Goal: Task Accomplishment & Management: Complete application form

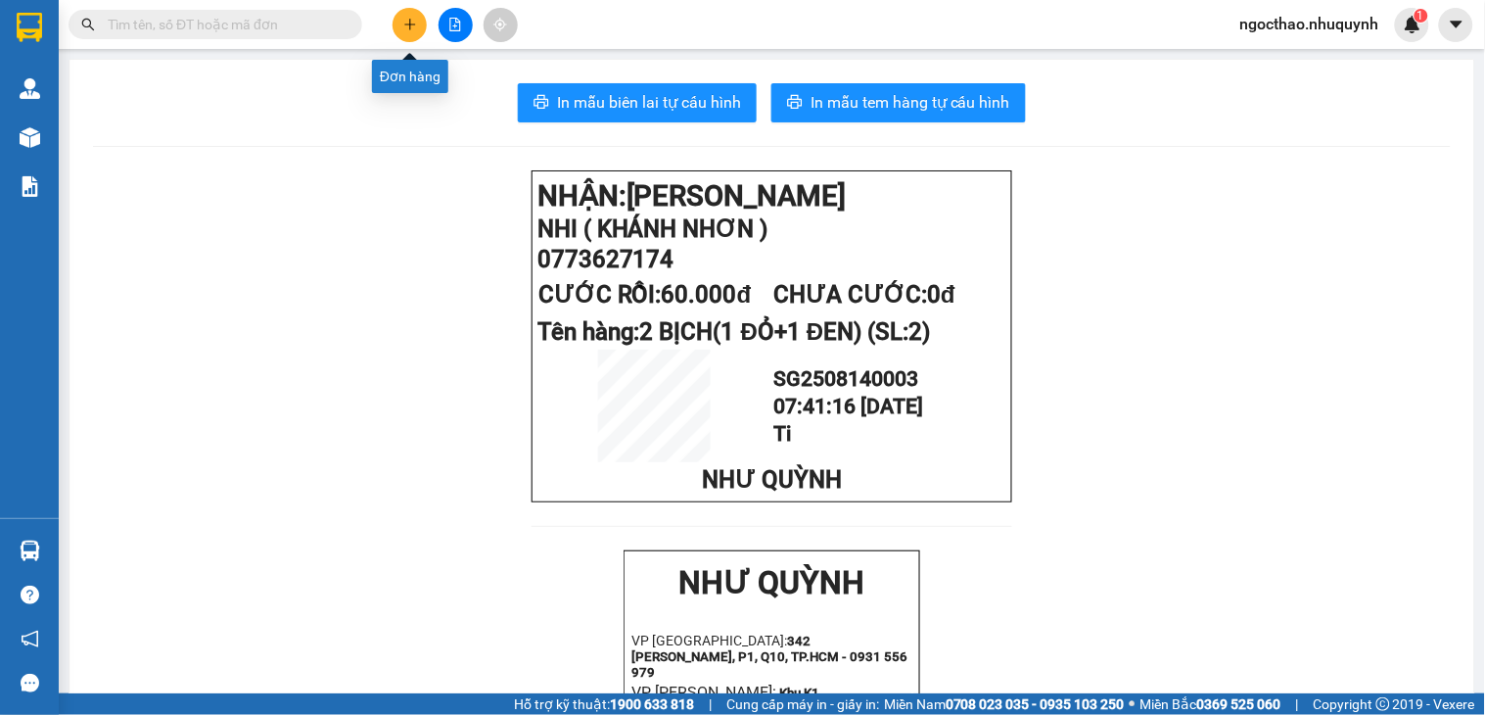
click at [423, 32] on button at bounding box center [410, 25] width 34 height 34
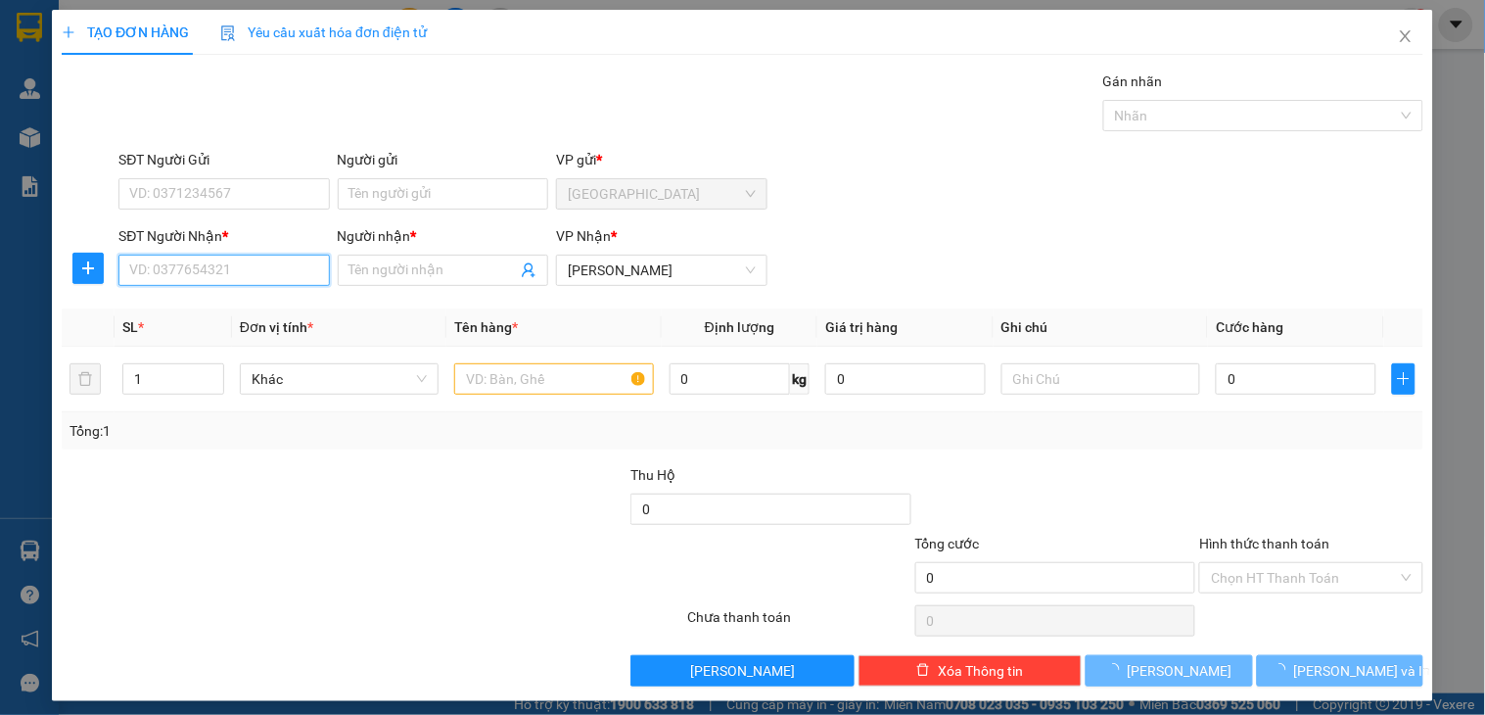
click at [198, 259] on input "SĐT Người Nhận *" at bounding box center [223, 270] width 211 height 31
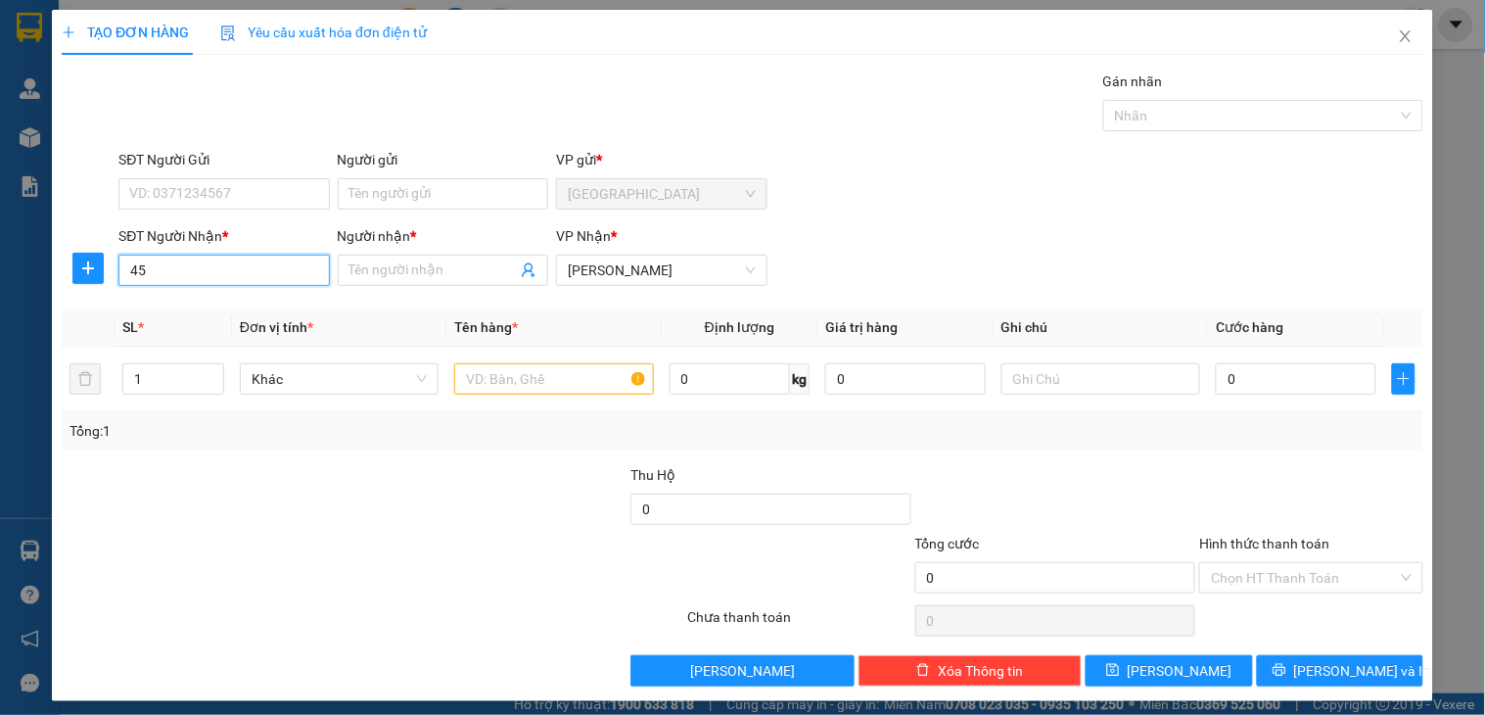
type input "455"
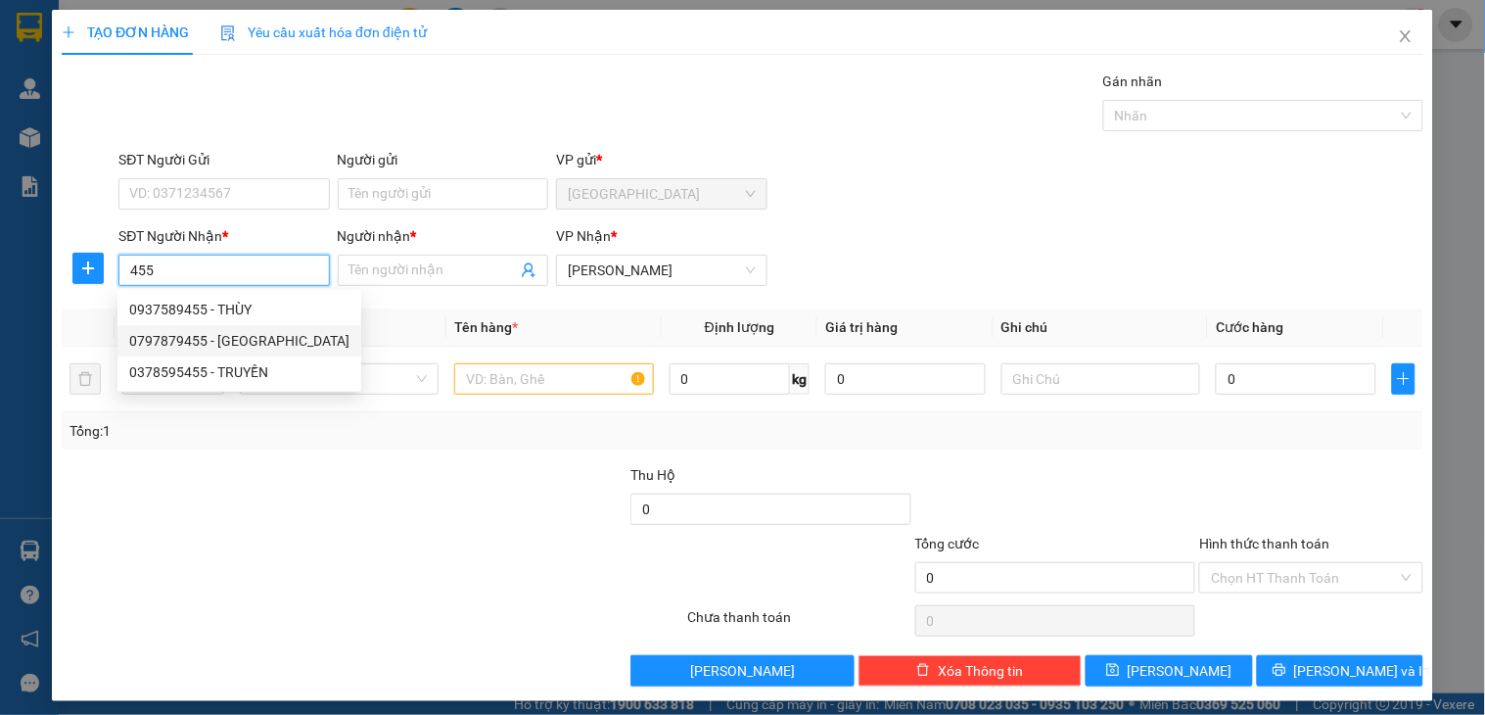
click at [250, 270] on input "455" at bounding box center [223, 270] width 211 height 31
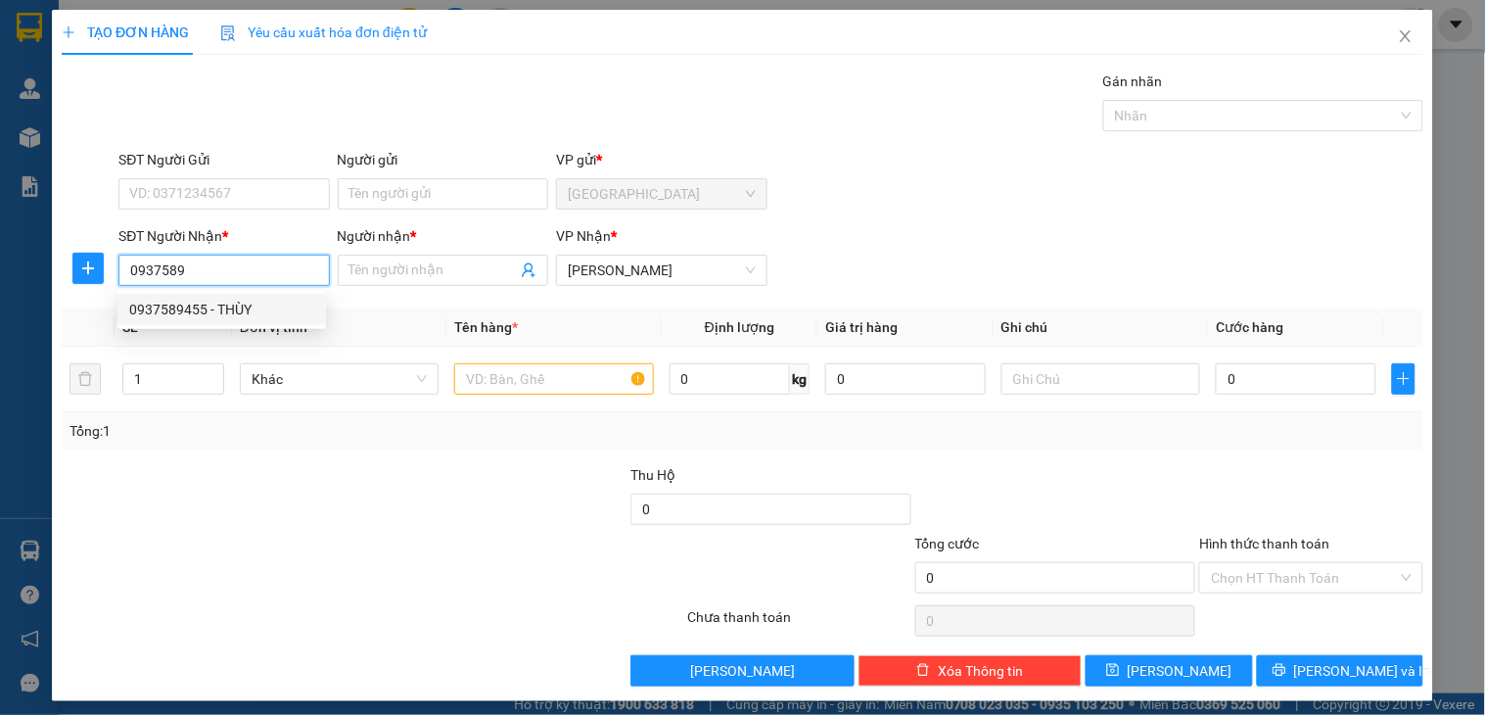
click at [231, 299] on div "0937589455 - THÙY" at bounding box center [221, 310] width 185 height 22
type input "0937589455"
type input "THÙY"
type input "1.000"
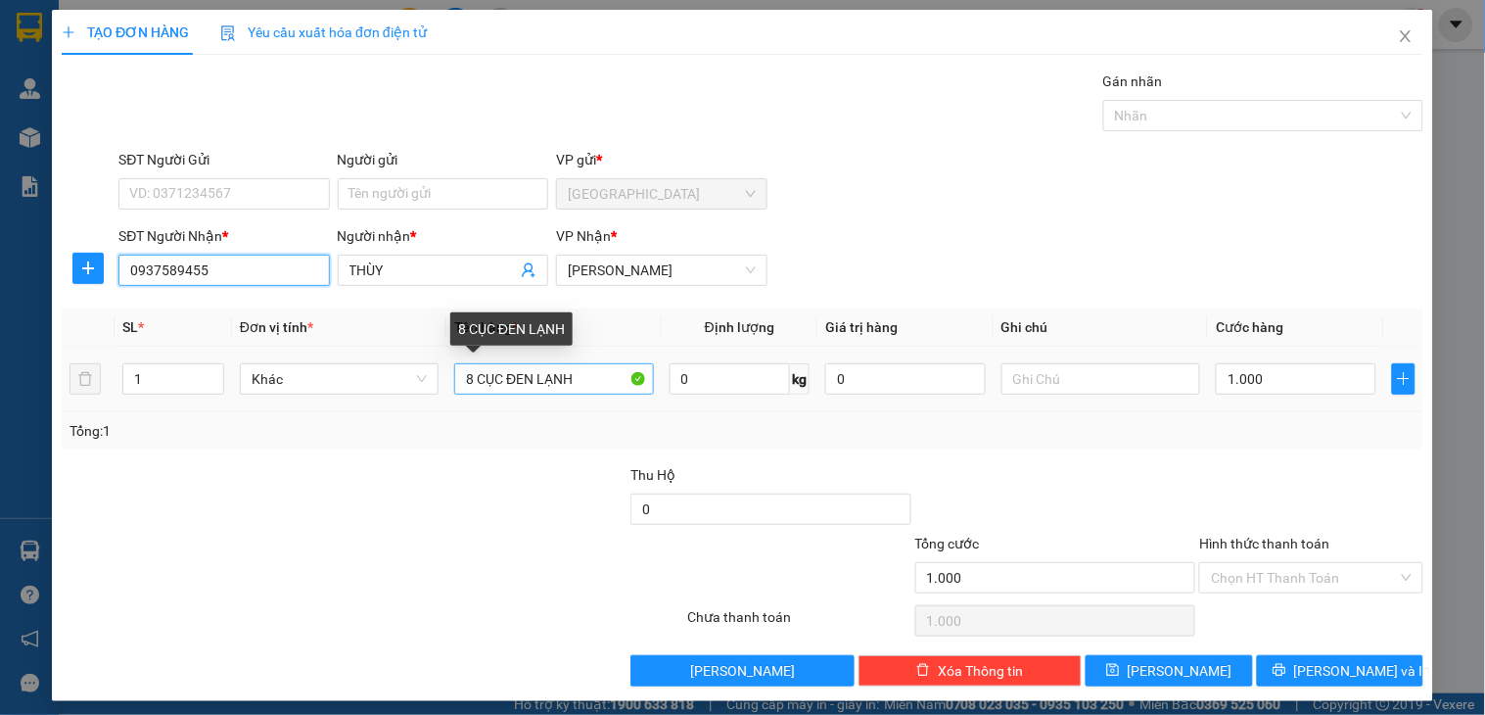
type input "0937589455"
click at [582, 384] on input "8 CỤC ĐEN LẠNH" at bounding box center [553, 378] width 199 height 31
click at [582, 383] on input "8 CỤC ĐEN LẠNH" at bounding box center [553, 378] width 199 height 31
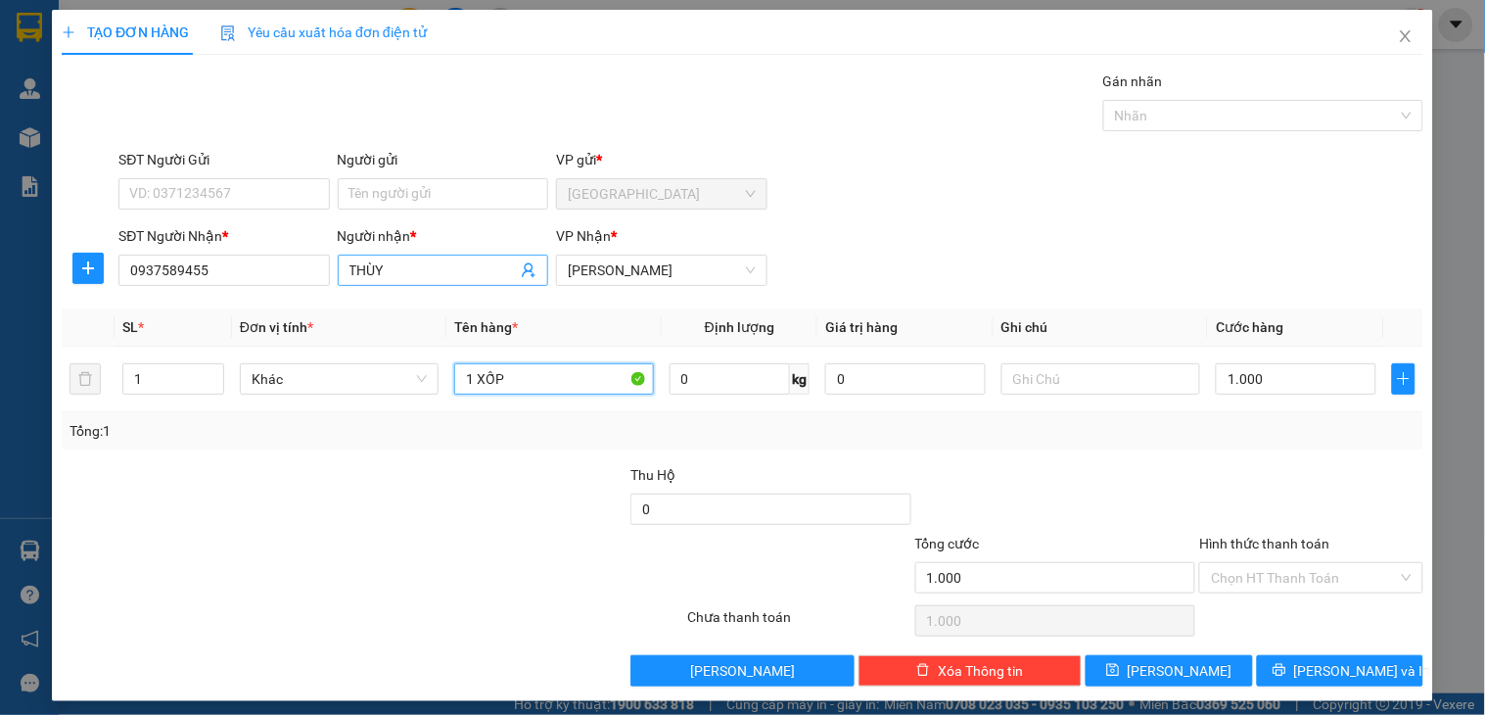
type input "1 XỐP"
click at [418, 266] on input "THÙY" at bounding box center [433, 270] width 167 height 22
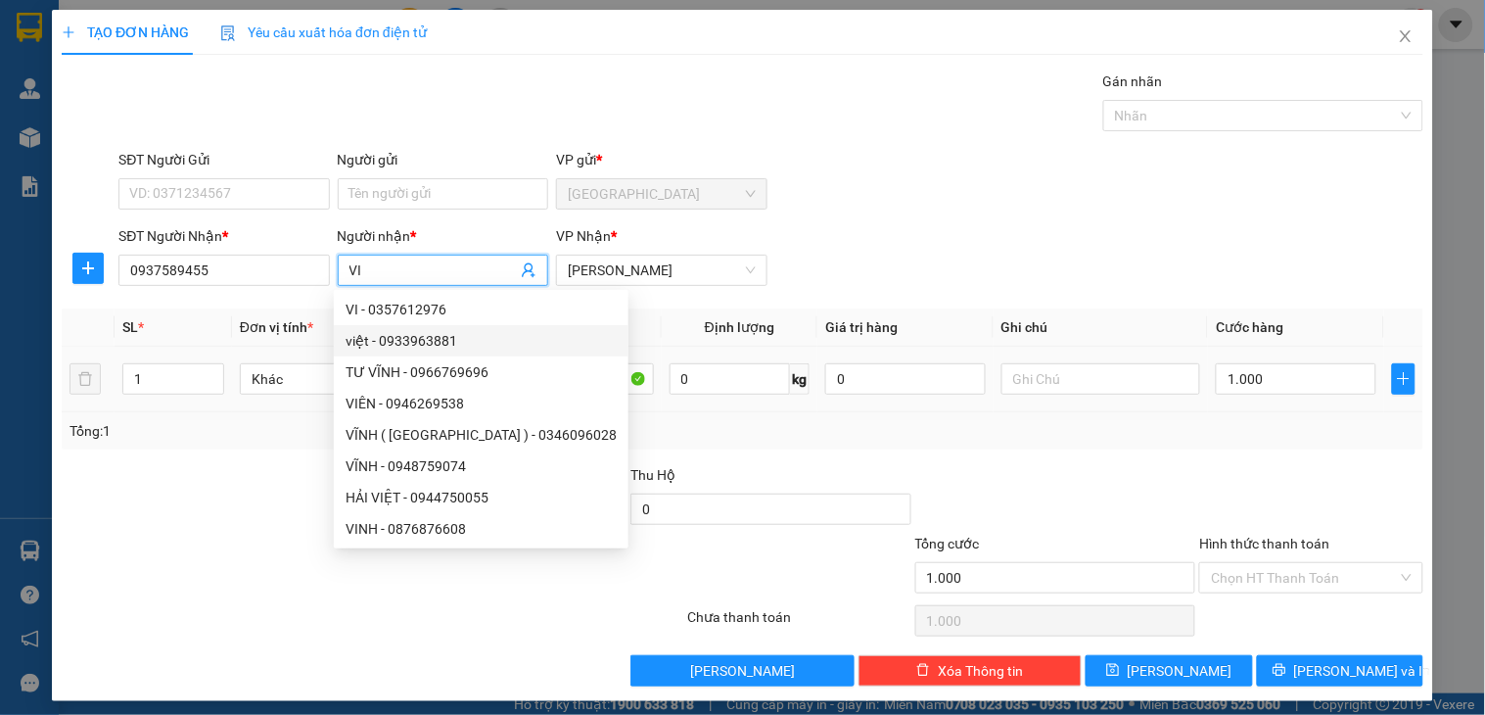
type input "VI"
click at [1153, 198] on div "SĐT Người Gửi VD: 0371234567 Người gửi Tên người gửi VP gửi * [GEOGRAPHIC_DATA]" at bounding box center [771, 183] width 1313 height 69
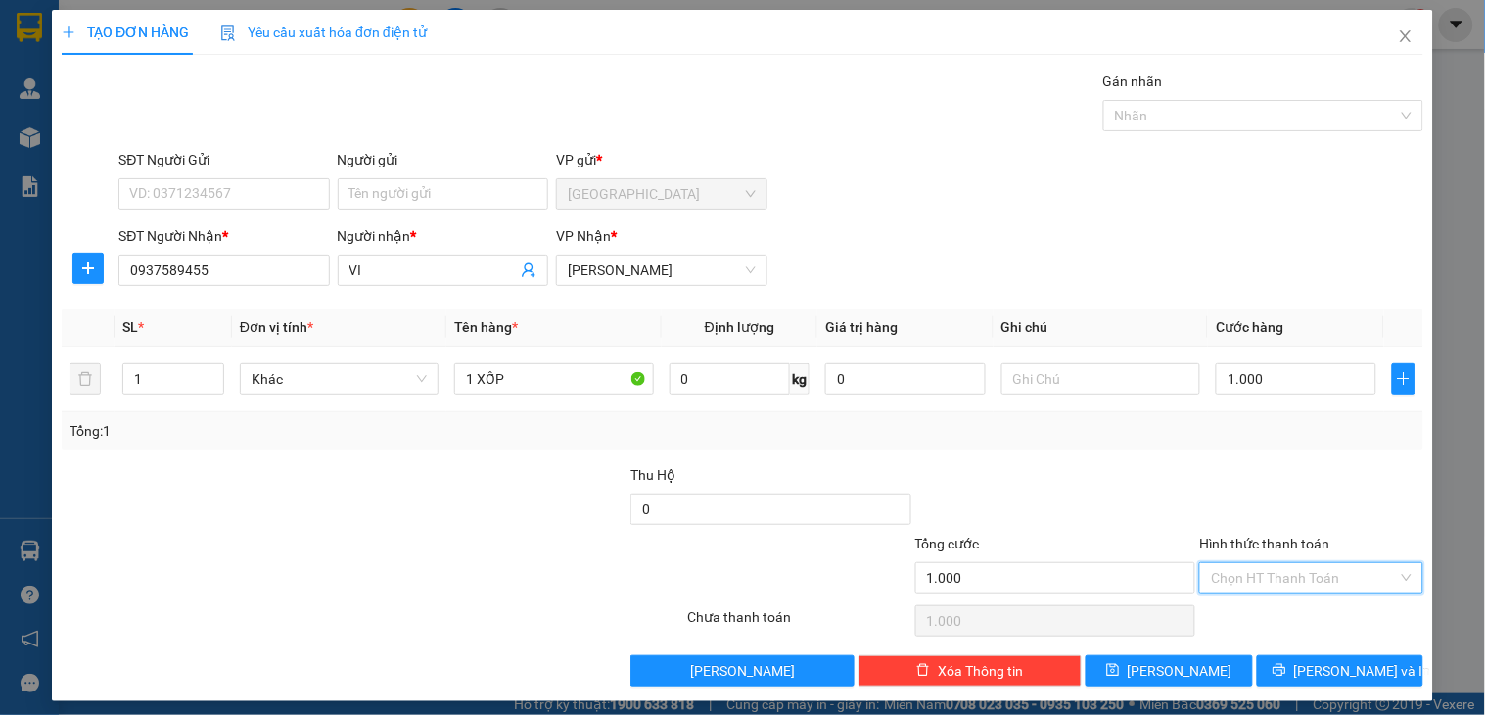
click at [1314, 578] on input "Hình thức thanh toán" at bounding box center [1304, 577] width 186 height 29
click at [1291, 422] on div "Tổng: 1" at bounding box center [743, 431] width 1346 height 22
click at [1287, 672] on icon "printer" at bounding box center [1280, 670] width 14 height 14
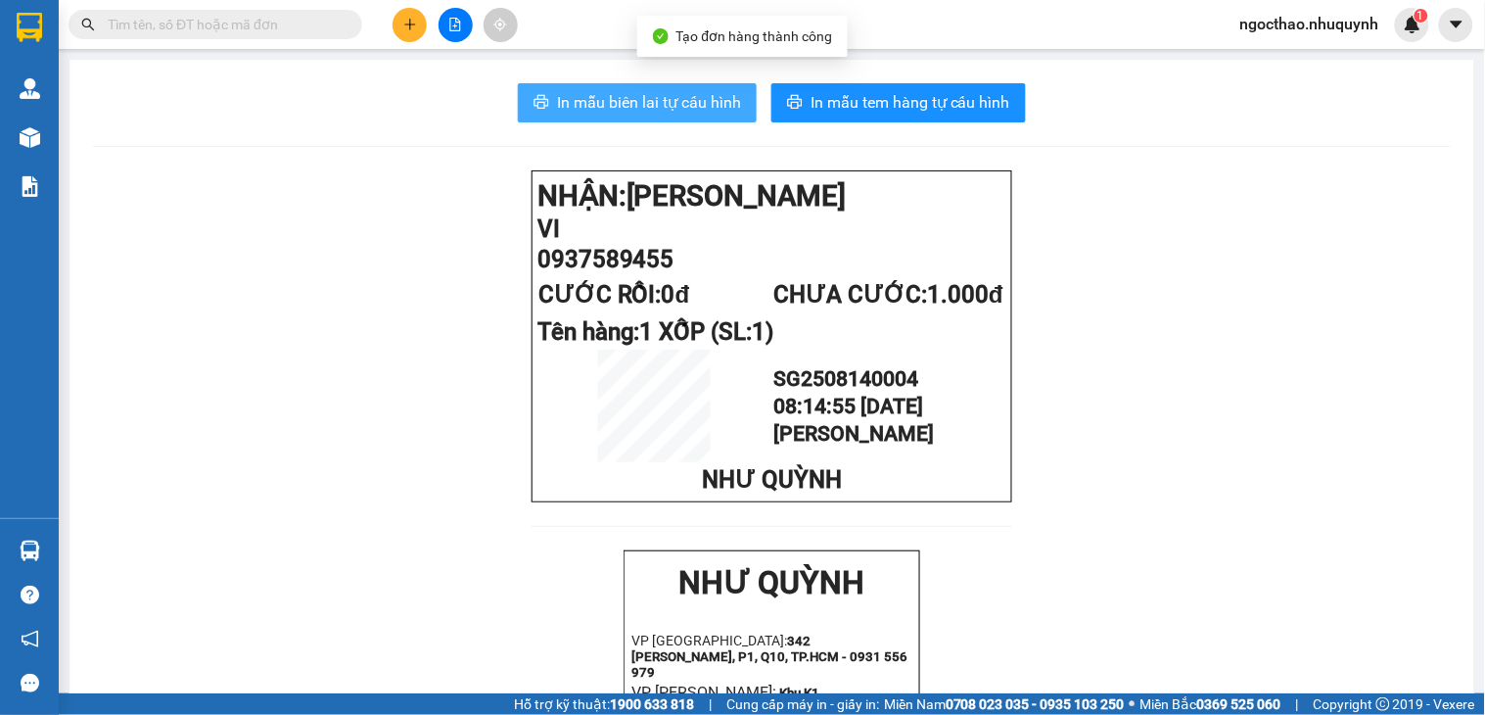
click at [536, 96] on icon "printer" at bounding box center [542, 102] width 15 height 14
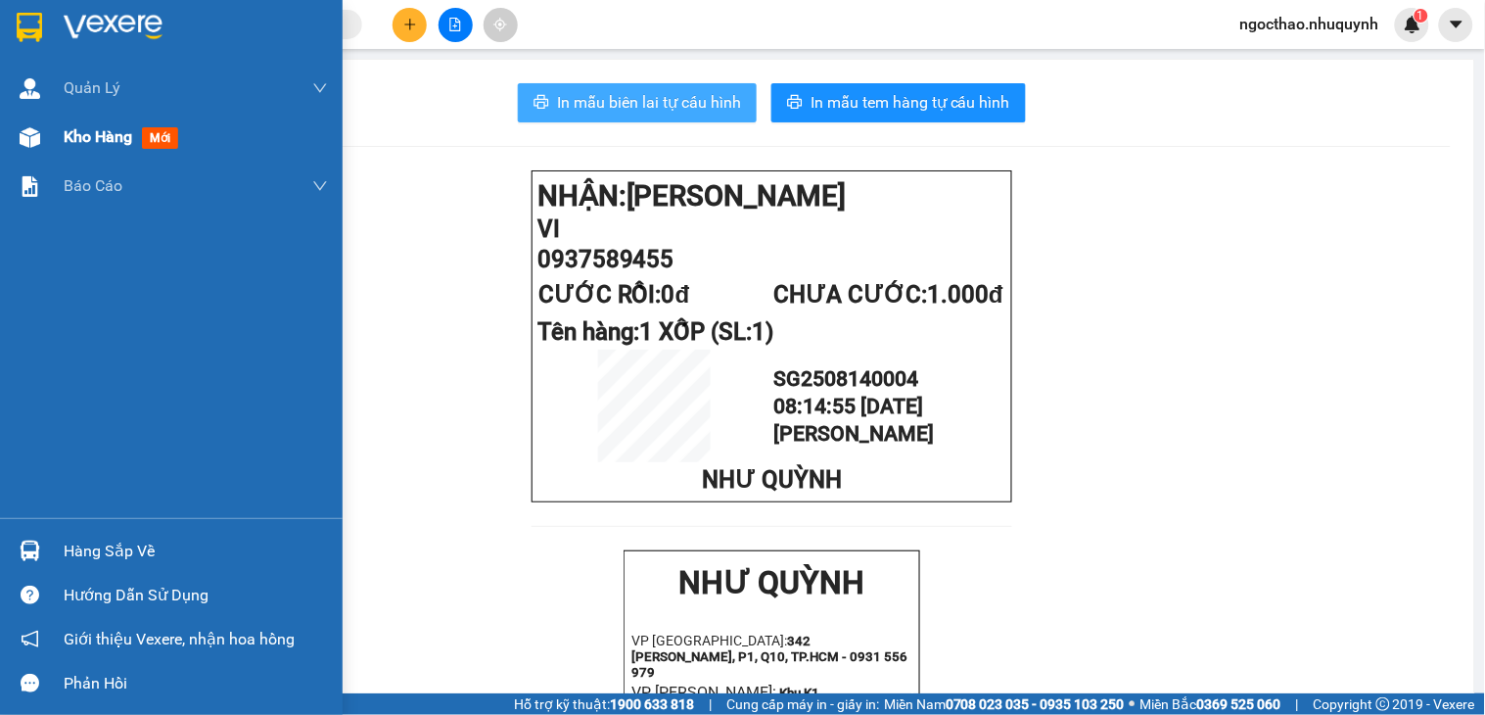
click at [91, 139] on span "Kho hàng" at bounding box center [98, 136] width 69 height 19
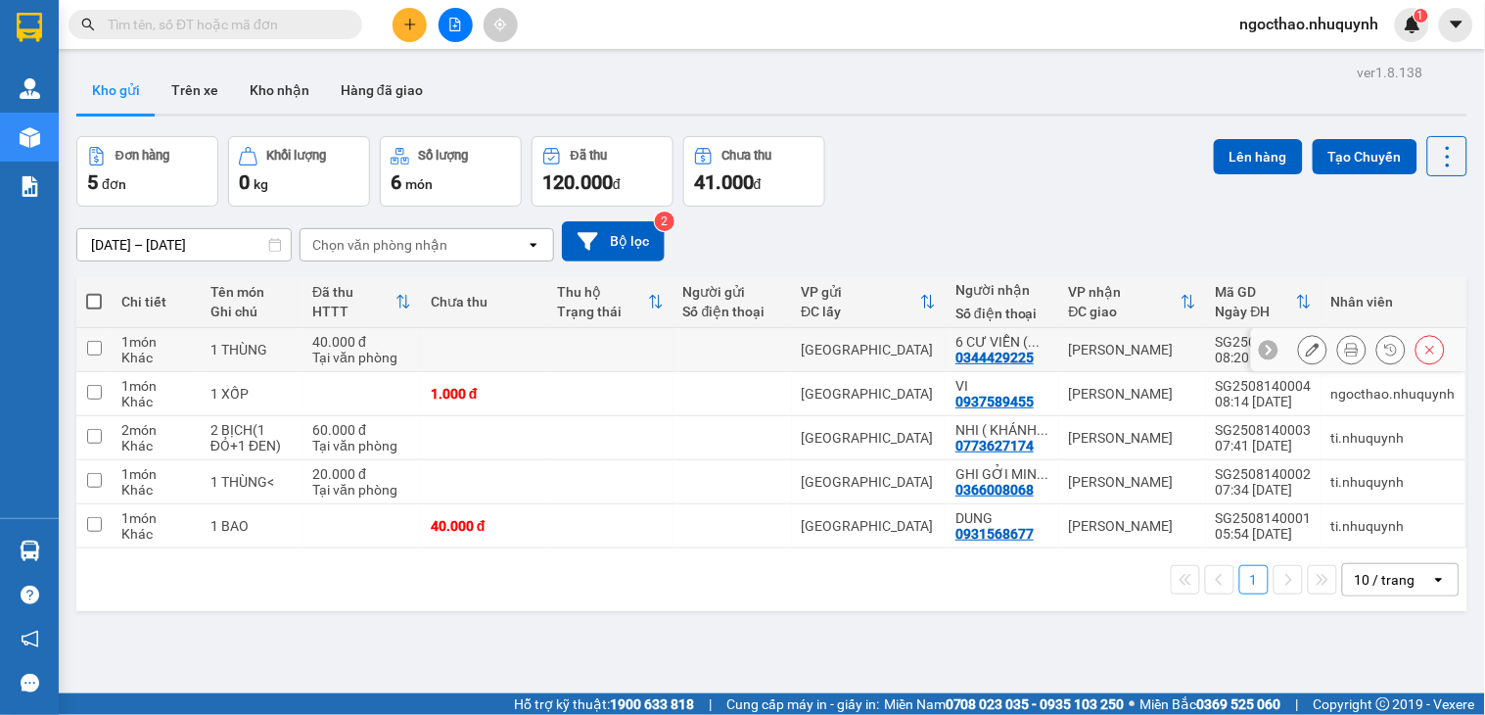
click at [1345, 351] on icon at bounding box center [1352, 350] width 14 height 14
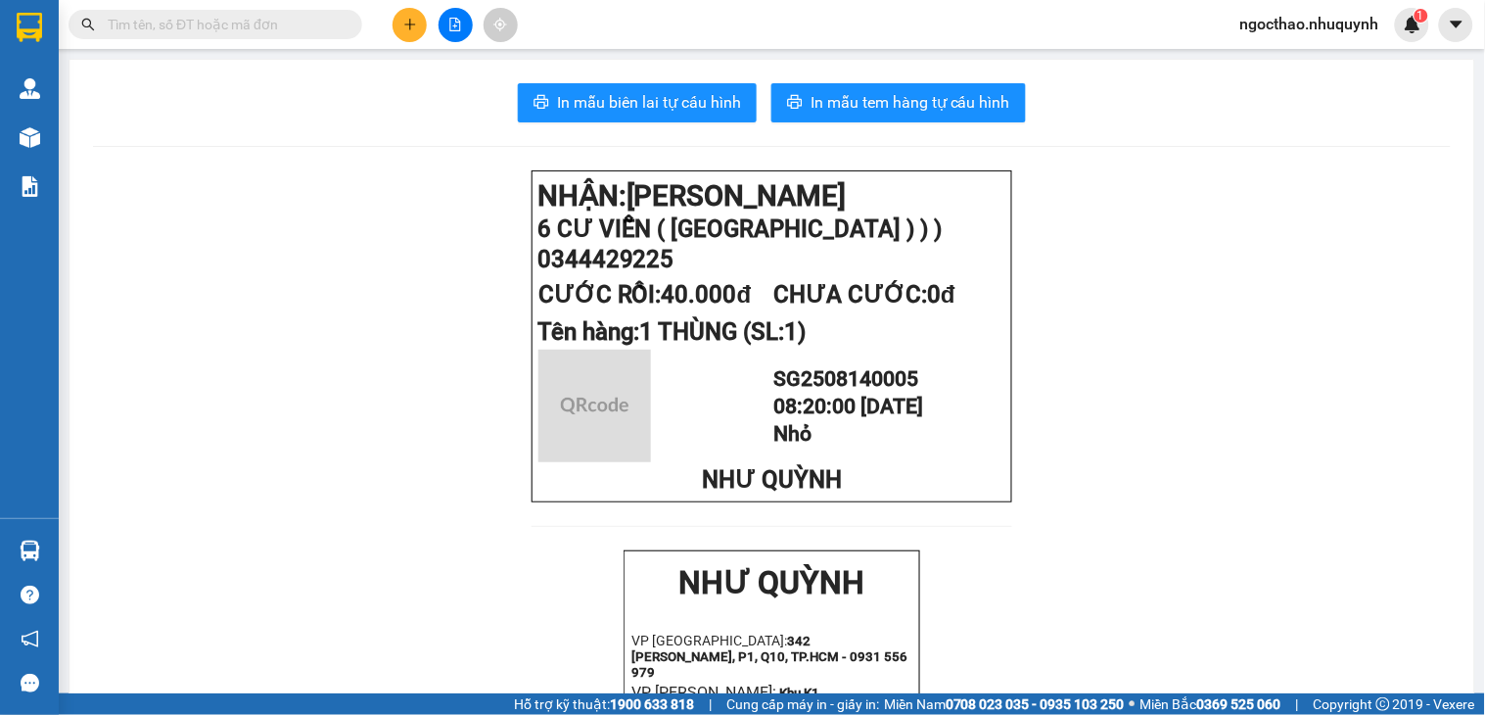
drag, startPoint x: 691, startPoint y: 113, endPoint x: 906, endPoint y: 399, distance: 357.4
click at [693, 113] on span "In mẫu biên lai tự cấu hình" at bounding box center [649, 102] width 184 height 24
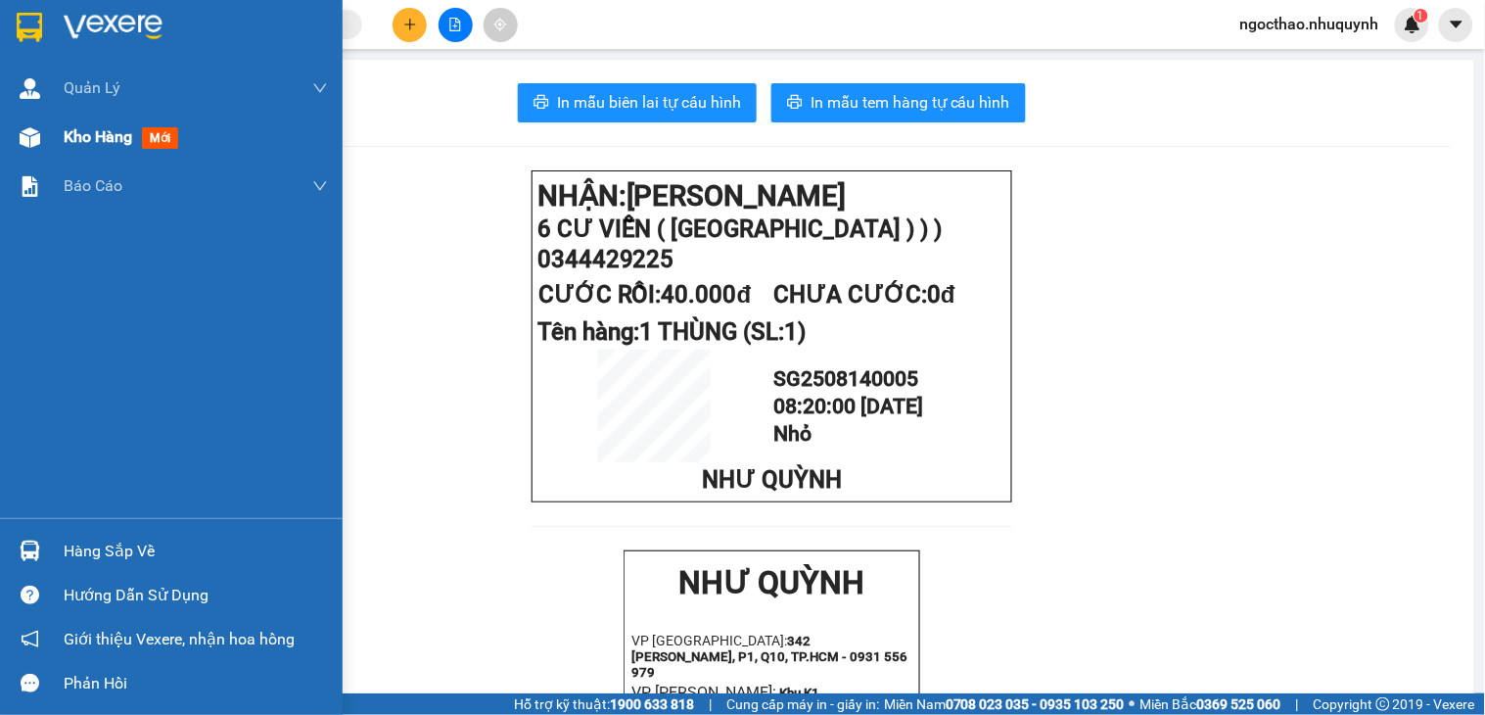
click at [86, 127] on span "Kho hàng" at bounding box center [98, 136] width 69 height 19
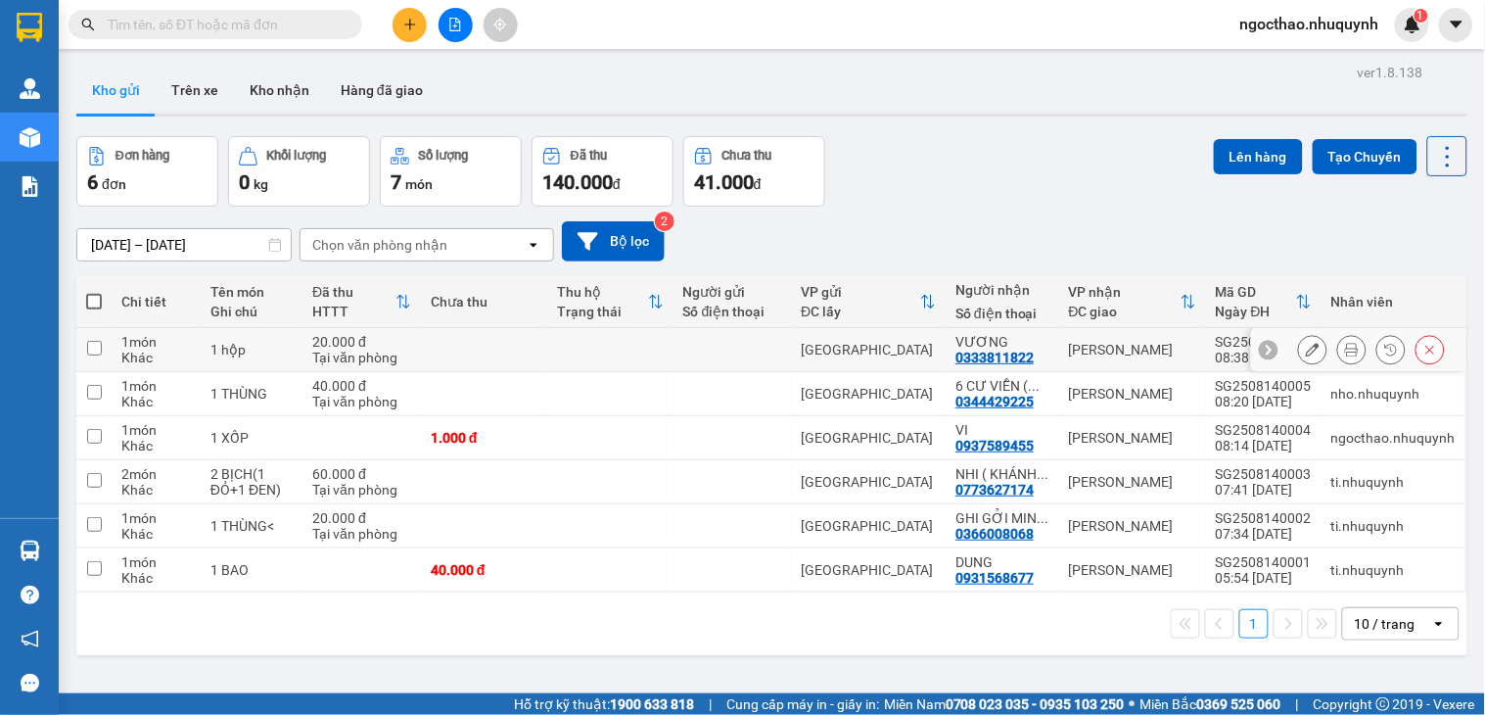
click at [1345, 348] on icon at bounding box center [1352, 350] width 14 height 14
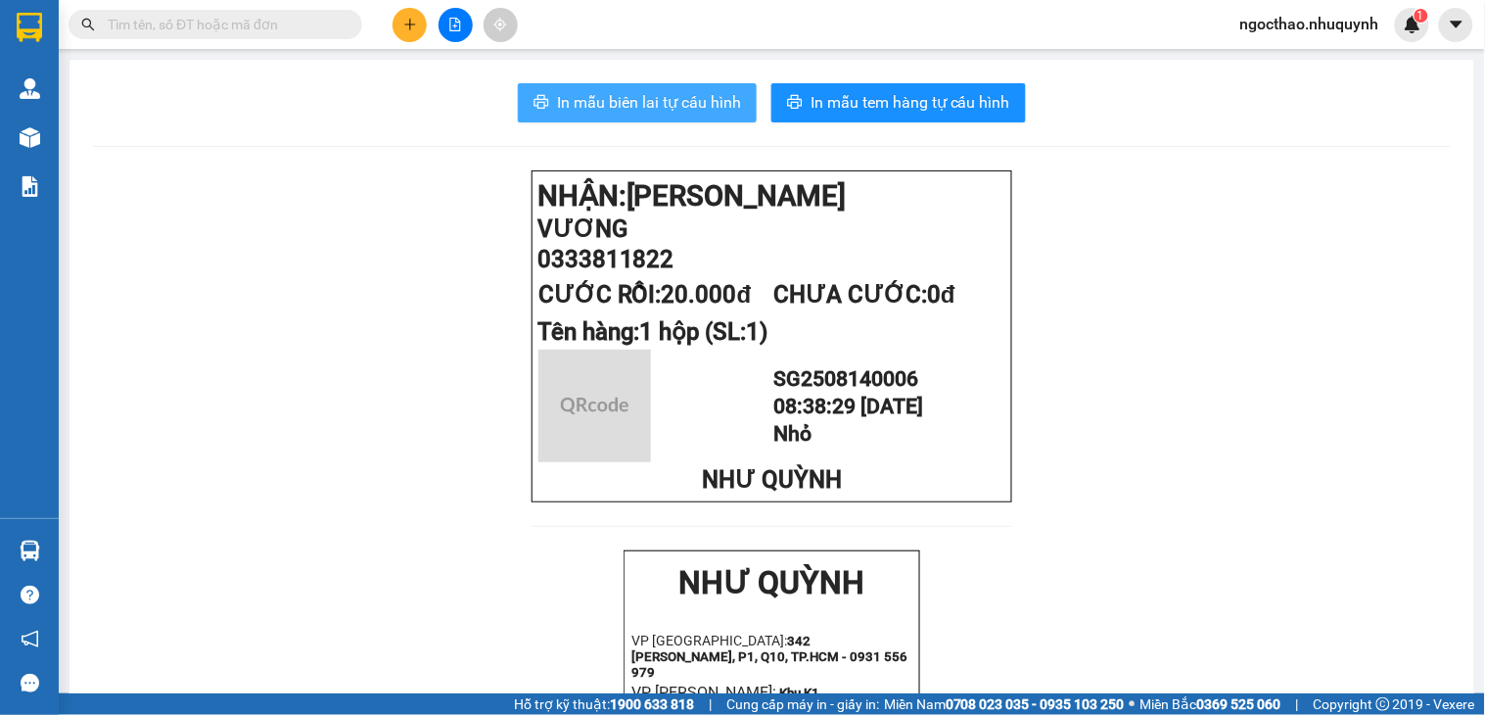
click at [636, 109] on span "In mẫu biên lai tự cấu hình" at bounding box center [649, 102] width 184 height 24
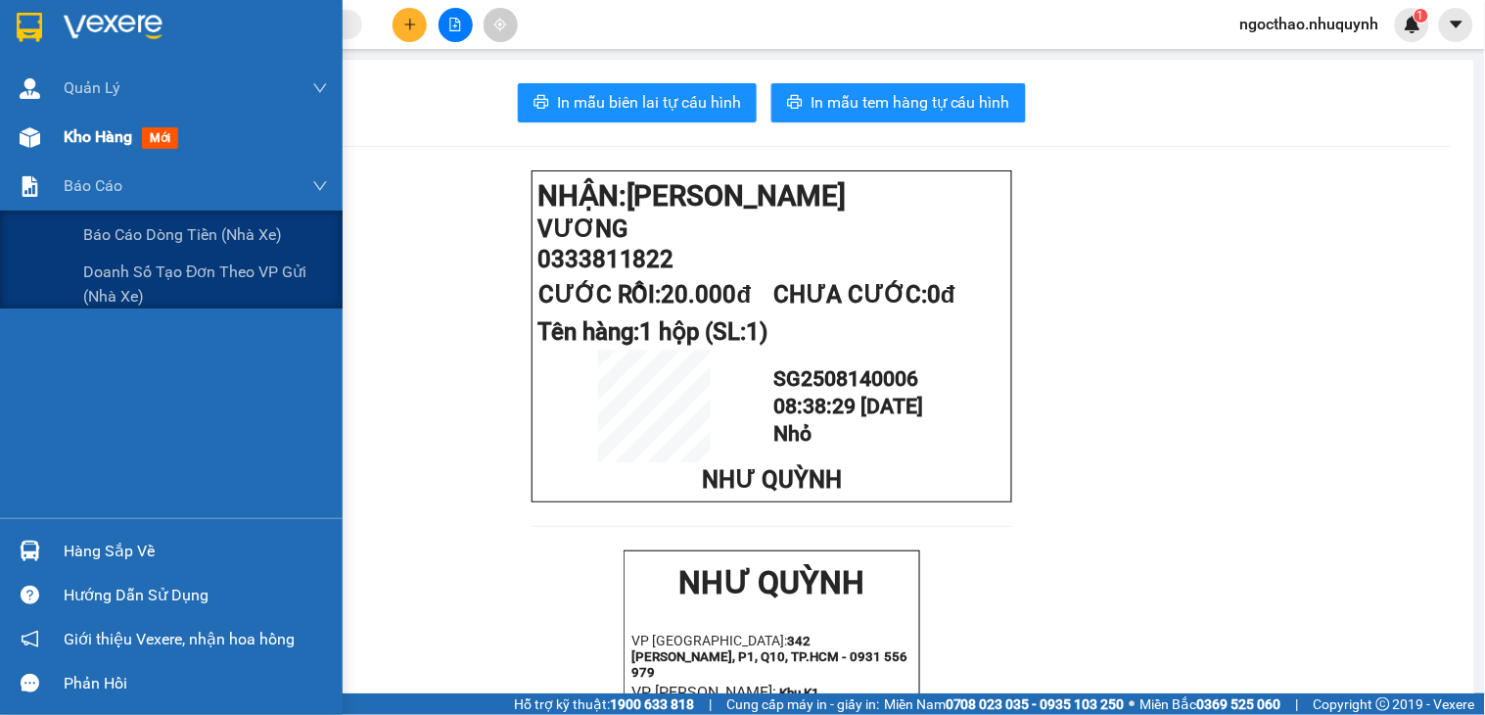
click at [113, 150] on div "Kho hàng mới" at bounding box center [196, 137] width 264 height 49
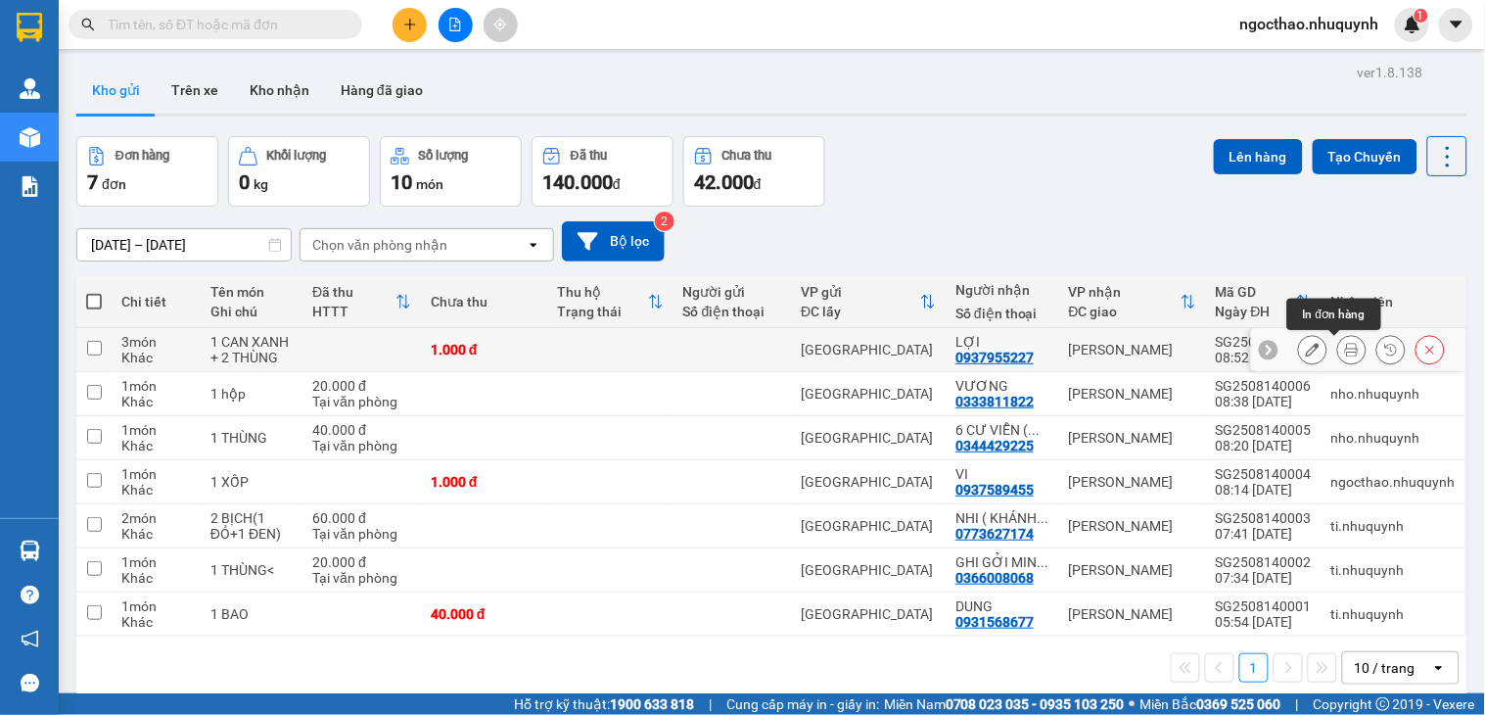
click at [1345, 350] on icon at bounding box center [1352, 350] width 14 height 14
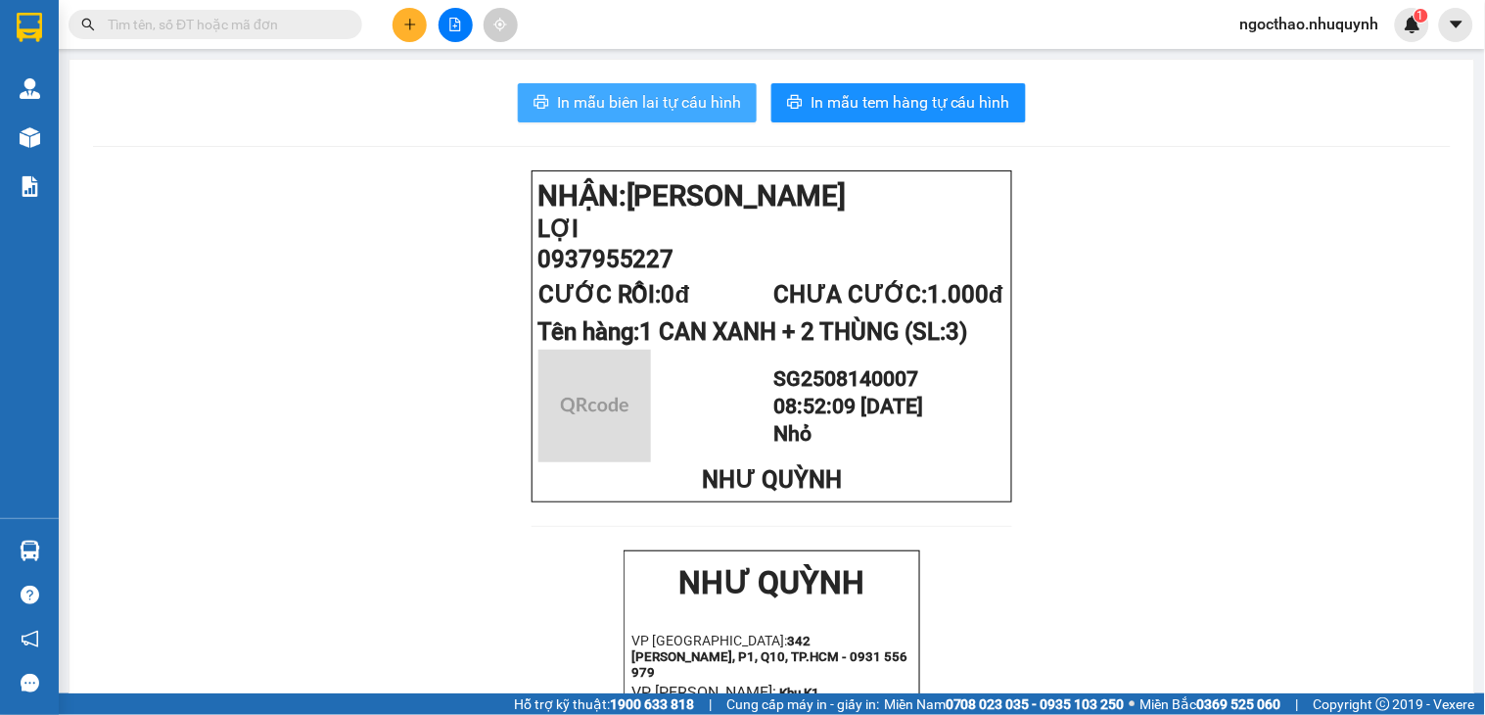
click at [620, 99] on span "In mẫu biên lai tự cấu hình" at bounding box center [649, 102] width 184 height 24
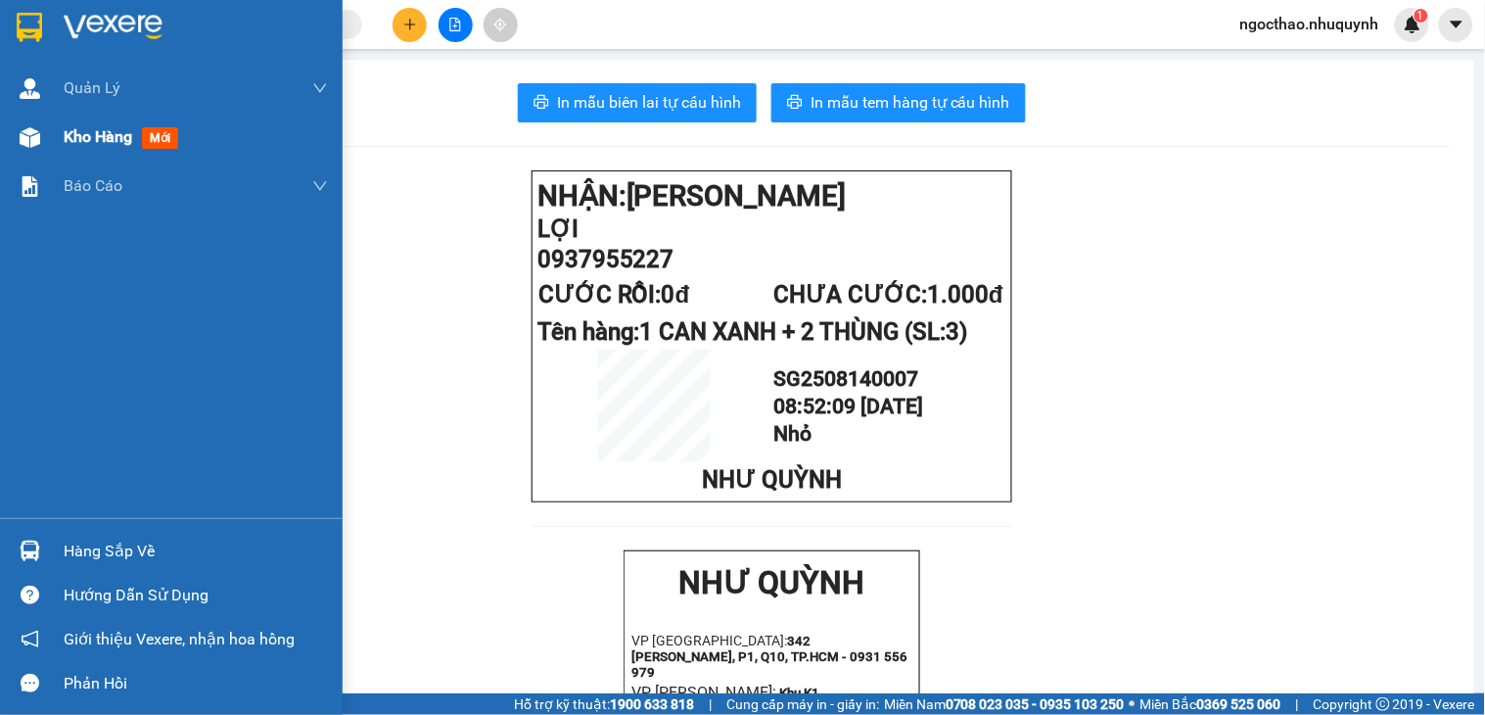
click at [84, 152] on div "Kho hàng mới" at bounding box center [196, 137] width 264 height 49
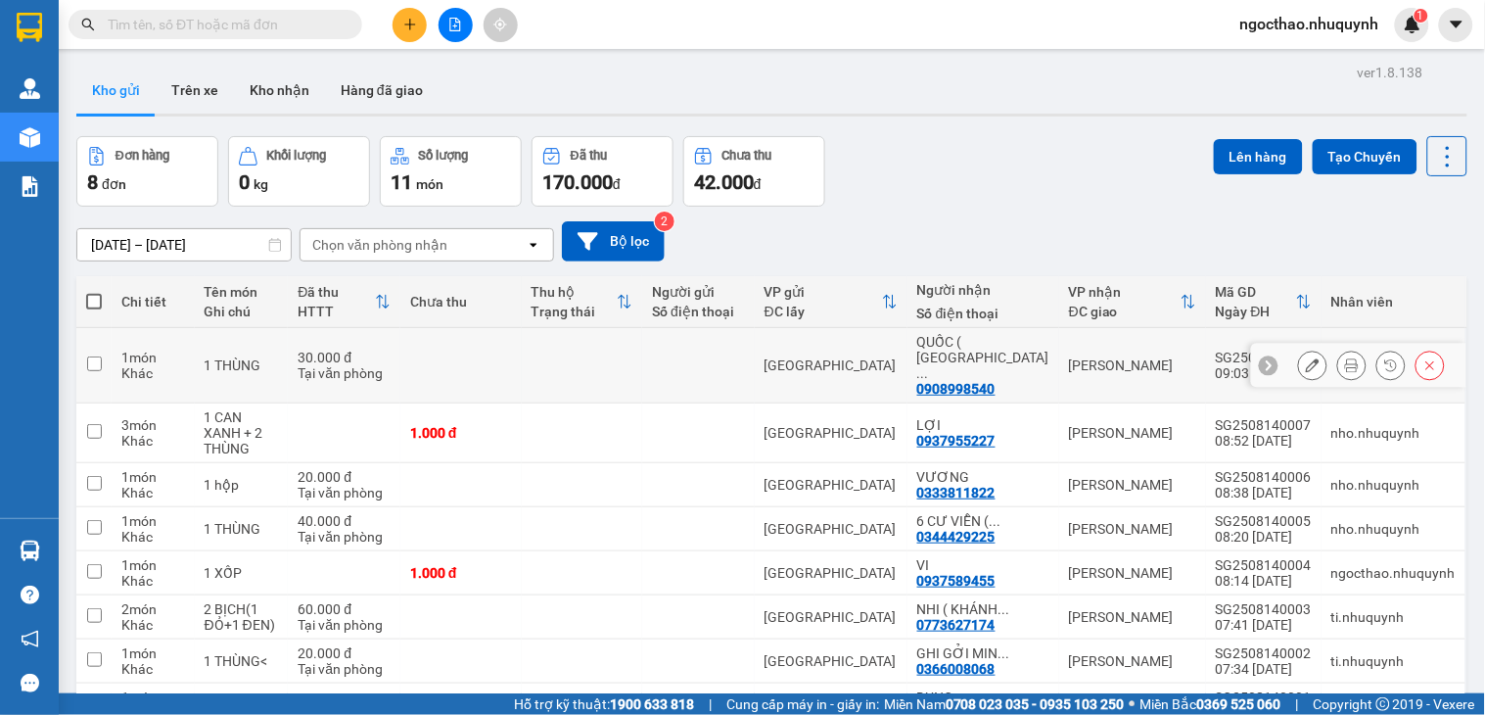
click at [1345, 358] on icon at bounding box center [1352, 365] width 14 height 14
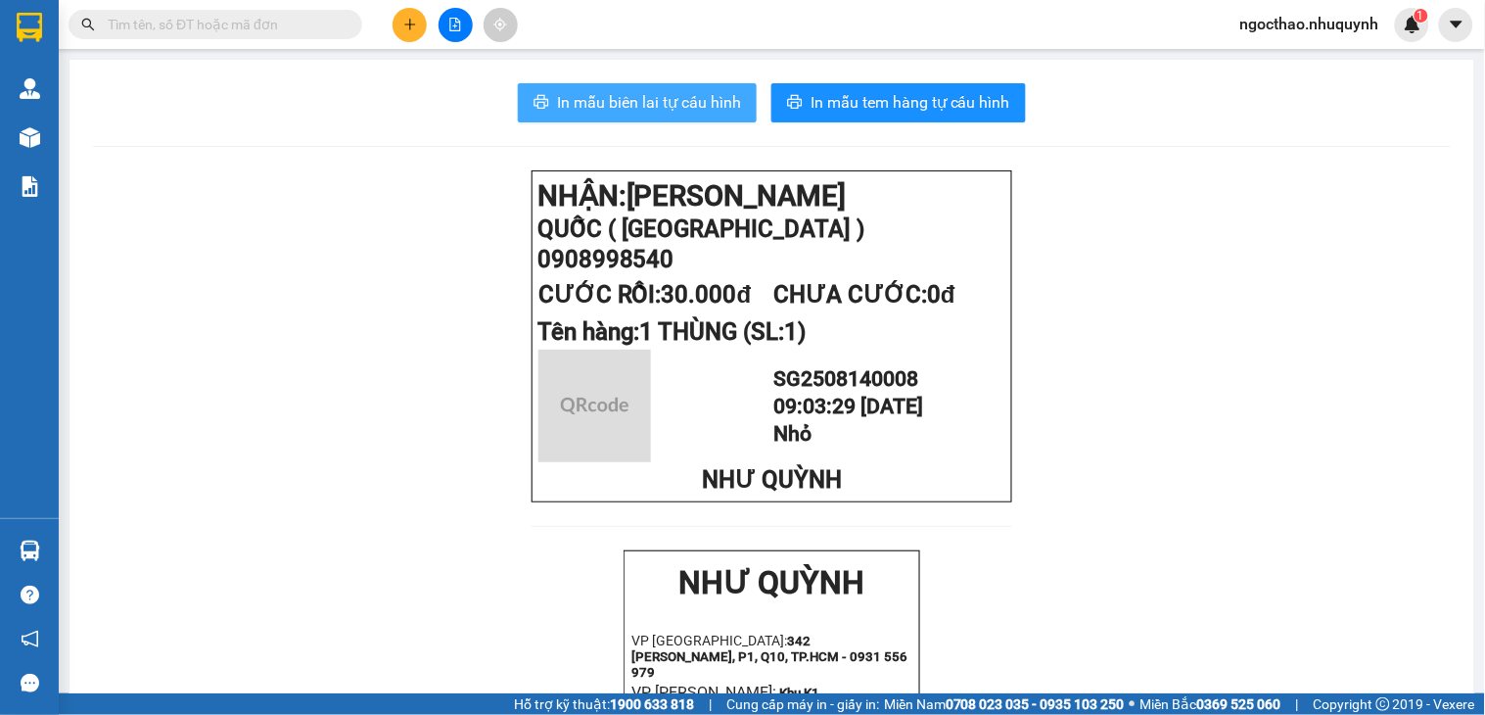
click at [695, 104] on span "In mẫu biên lai tự cấu hình" at bounding box center [649, 102] width 184 height 24
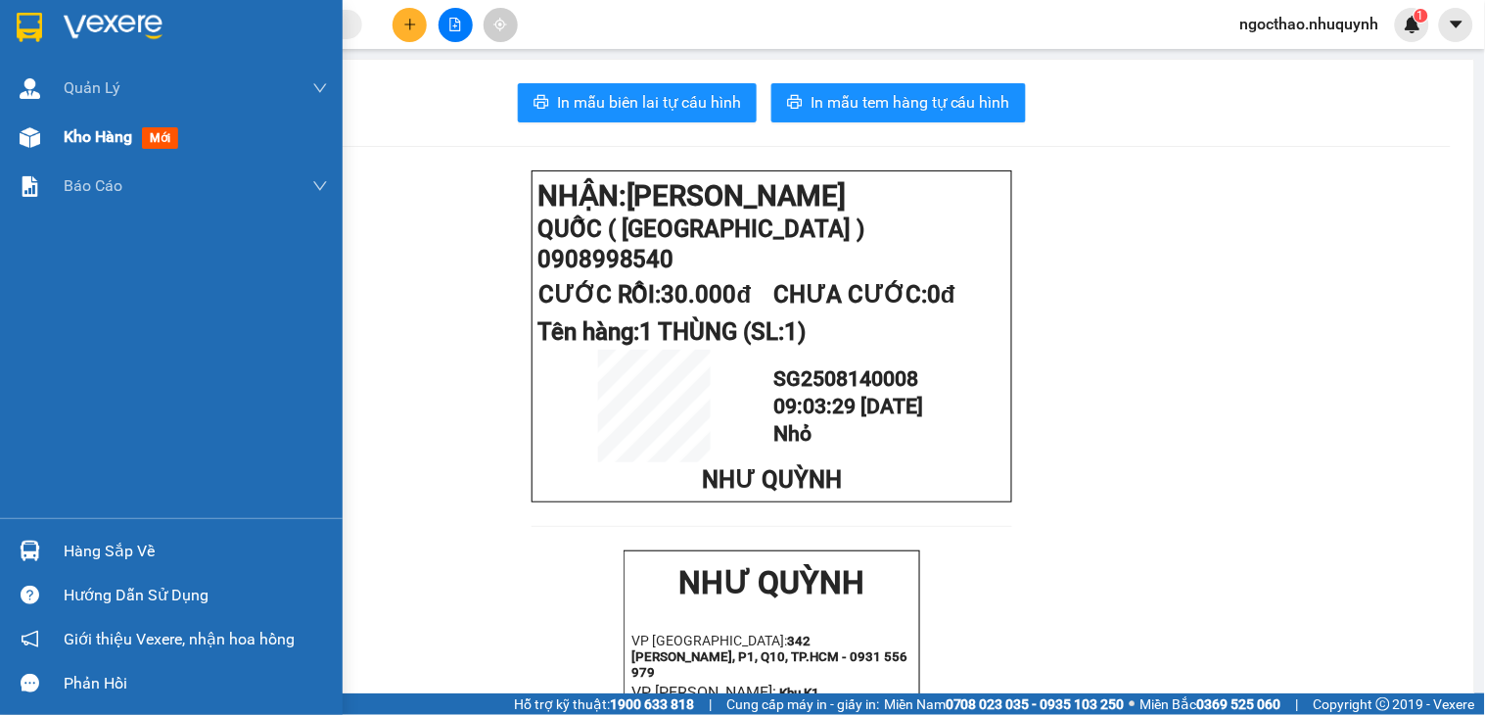
click at [112, 127] on span "Kho hàng" at bounding box center [98, 136] width 69 height 19
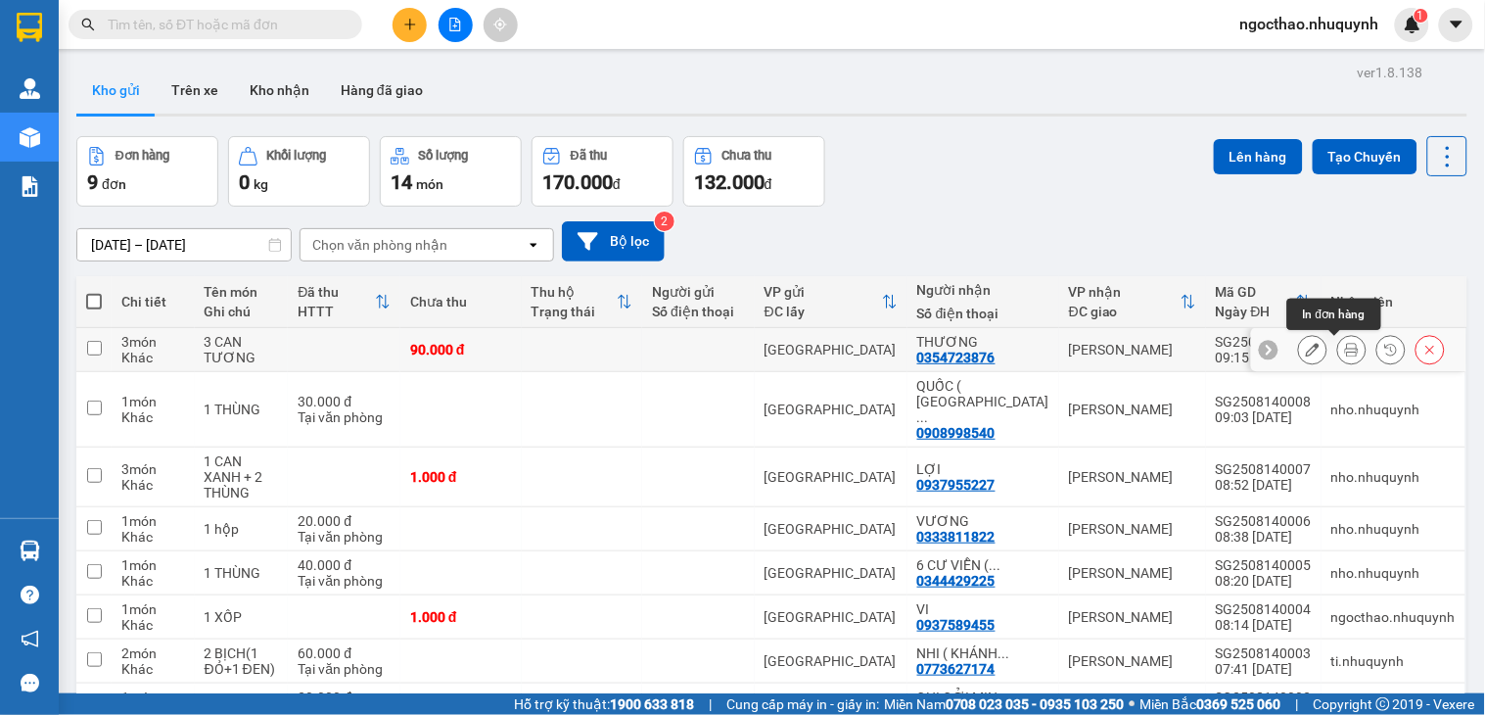
click at [1345, 347] on icon at bounding box center [1352, 350] width 14 height 14
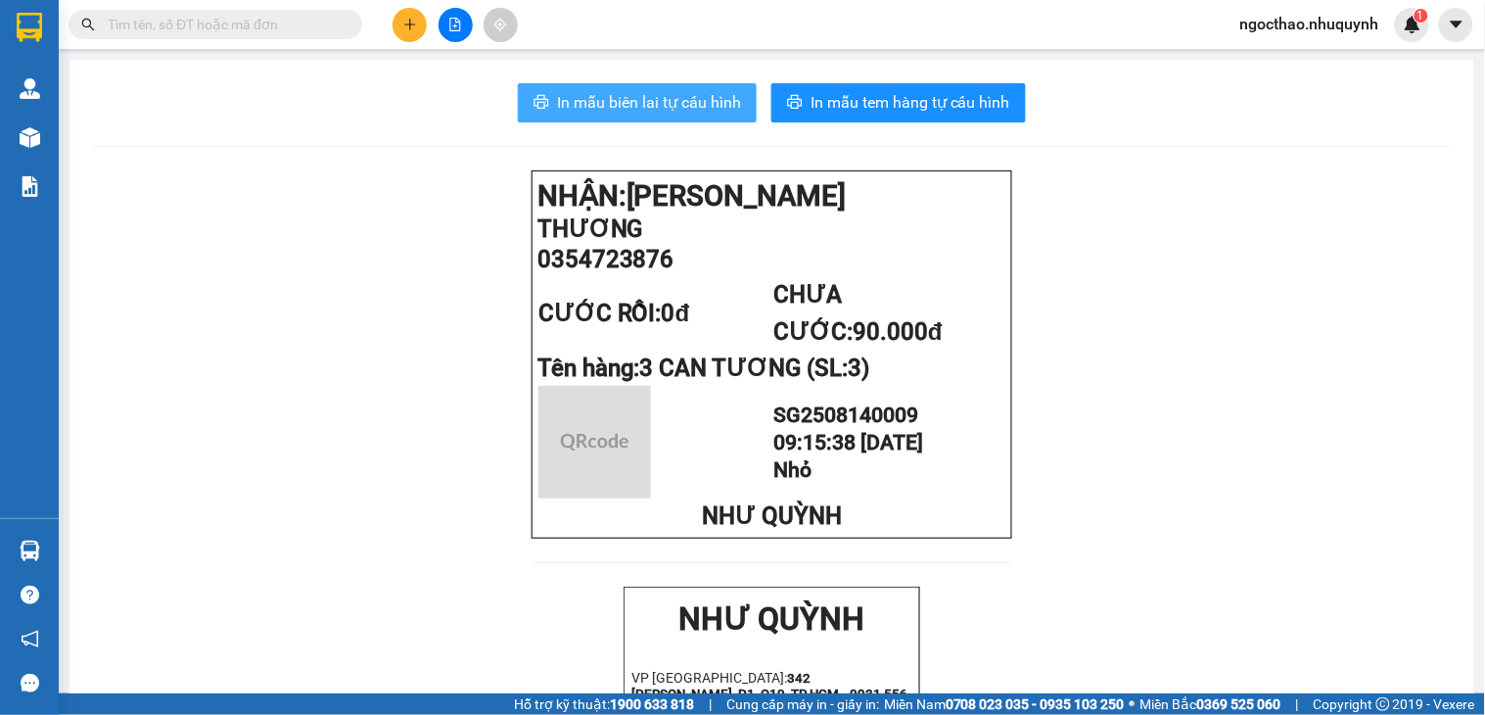
click at [633, 98] on span "In mẫu biên lai tự cấu hình" at bounding box center [649, 102] width 184 height 24
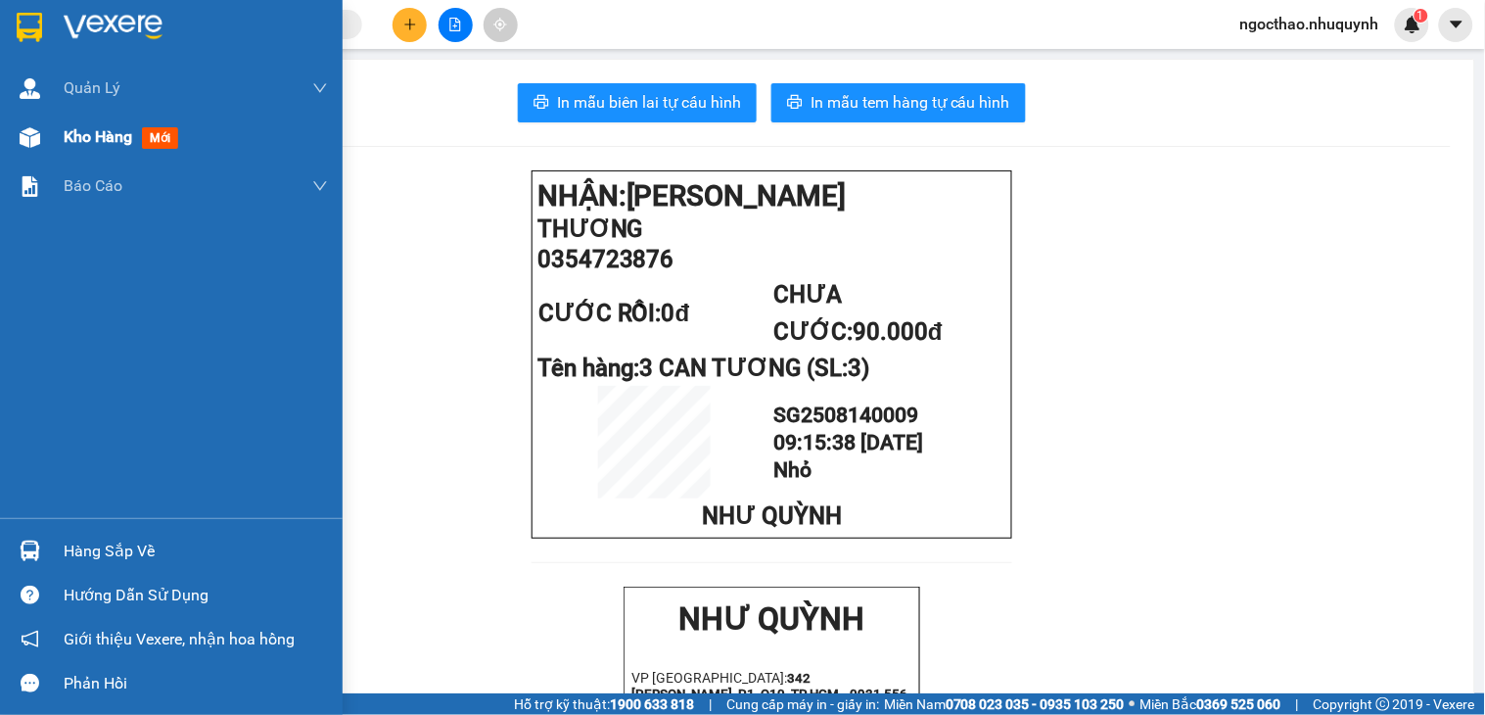
click at [72, 149] on div "Kho hàng mới" at bounding box center [196, 137] width 264 height 49
